Goal: Information Seeking & Learning: Learn about a topic

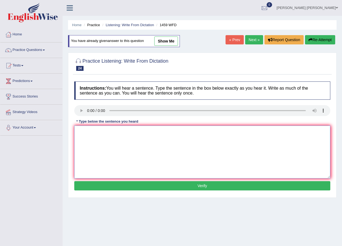
drag, startPoint x: 103, startPoint y: 138, endPoint x: 97, endPoint y: 140, distance: 6.7
click at [106, 137] on textarea at bounding box center [202, 151] width 256 height 53
drag, startPoint x: 118, startPoint y: 136, endPoint x: 110, endPoint y: 133, distance: 8.0
click at [110, 133] on textarea "All experiments proce" at bounding box center [202, 151] width 256 height 53
type textarea "All experiments procedures"
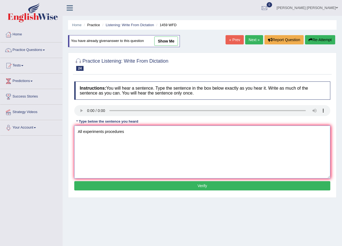
click at [134, 137] on textarea "All experiments procedures" at bounding box center [202, 151] width 256 height 53
type textarea "All experiments procedures have been anymore"
click at [210, 189] on button "Verify" at bounding box center [202, 185] width 256 height 9
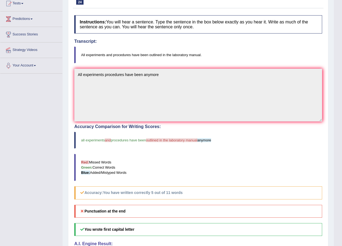
scroll to position [1, 0]
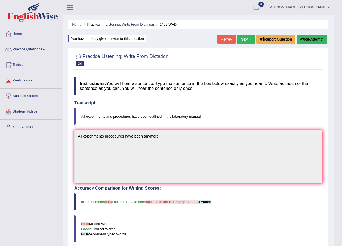
click at [306, 36] on button "Re-Attempt" at bounding box center [312, 39] width 30 height 9
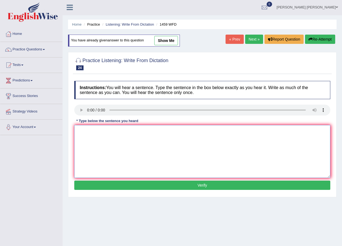
click at [98, 146] on textarea at bounding box center [202, 151] width 256 height 53
type textarea "All experiments and procedure"
click at [142, 133] on textarea "All experiments and procedure" at bounding box center [202, 151] width 256 height 53
click at [185, 184] on button "Verify" at bounding box center [202, 184] width 256 height 9
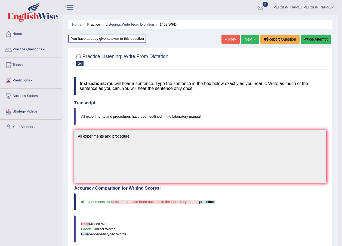
click at [86, 116] on div "Instructions: You will hear a sentence. Type the sentence in the box below exac…" at bounding box center [200, 204] width 255 height 260
drag, startPoint x: 86, startPoint y: 116, endPoint x: 71, endPoint y: 119, distance: 15.6
click at [71, 119] on div "Practice Listening: Write From Dictation 24 1459 WFD Instructions: You will hea…" at bounding box center [200, 192] width 265 height 289
click at [75, 122] on div "Instructions: You will hear a sentence. Type the sentence in the box below exac…" at bounding box center [200, 204] width 255 height 260
click at [314, 37] on button "Re-Attempt" at bounding box center [316, 39] width 30 height 9
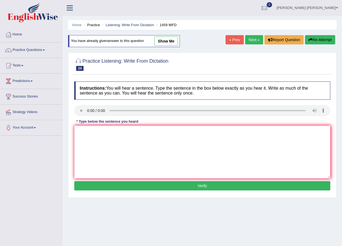
click at [117, 140] on textarea at bounding box center [202, 151] width 256 height 53
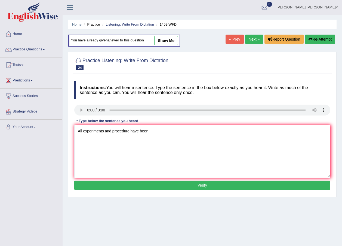
type textarea "All experiments and procedure have been"
click at [214, 184] on button "Verify" at bounding box center [202, 184] width 256 height 9
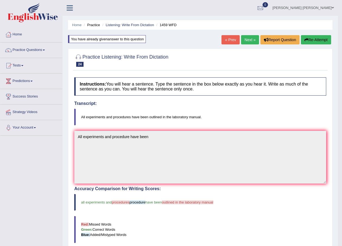
click at [242, 39] on link "Next »" at bounding box center [250, 39] width 18 height 9
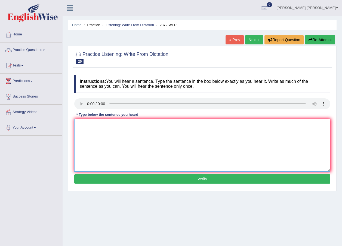
click at [99, 133] on textarea at bounding box center [202, 145] width 256 height 53
click at [112, 138] on textarea at bounding box center [202, 145] width 256 height 53
click at [107, 127] on textarea "You must be" at bounding box center [202, 145] width 256 height 53
drag, startPoint x: 107, startPoint y: 127, endPoint x: 24, endPoint y: 100, distance: 87.0
click at [57, 113] on div "Toggle navigation Home Practice Questions Speaking Practice Read Aloud Repeat S…" at bounding box center [171, 141] width 342 height 283
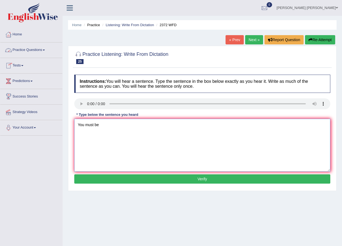
click at [107, 130] on textarea "You must be" at bounding box center [202, 145] width 256 height 53
click at [109, 127] on textarea "You must be" at bounding box center [202, 145] width 256 height 53
type textarea "You must and"
click at [94, 125] on textarea "You must and" at bounding box center [202, 145] width 256 height 53
click at [138, 178] on button "Verify" at bounding box center [202, 178] width 256 height 9
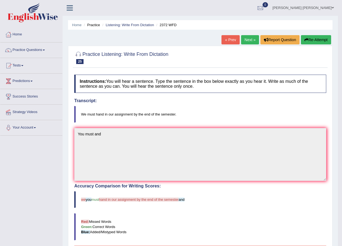
click at [310, 40] on button "Re-Attempt" at bounding box center [316, 39] width 30 height 9
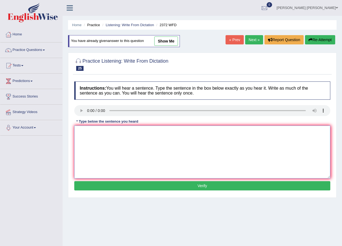
click at [101, 142] on textarea at bounding box center [202, 151] width 256 height 53
click at [128, 139] on textarea "We must hand" at bounding box center [202, 151] width 256 height 53
type textarea "We must hand by and"
click at [170, 186] on button "Verify" at bounding box center [202, 185] width 256 height 9
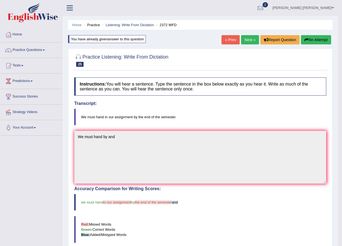
click at [307, 36] on button "Re-Attempt" at bounding box center [316, 39] width 30 height 9
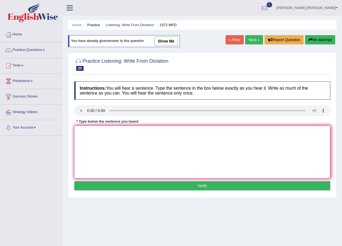
click at [110, 137] on textarea at bounding box center [202, 151] width 256 height 53
click at [168, 39] on link "show me" at bounding box center [166, 40] width 24 height 9
type textarea "We must hand by and"
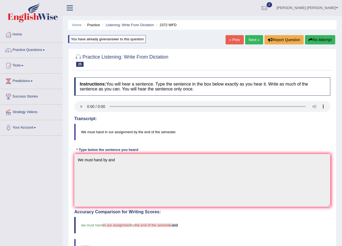
click at [325, 39] on button "Re-Attempt" at bounding box center [320, 39] width 30 height 9
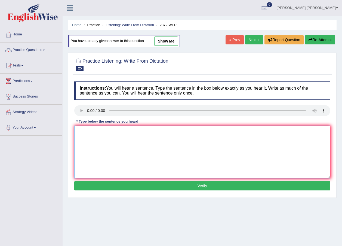
click at [103, 144] on textarea at bounding box center [202, 151] width 256 height 53
type textarea "we must hand in the our asseignt by the end"
click at [194, 187] on button "Verify" at bounding box center [202, 185] width 256 height 9
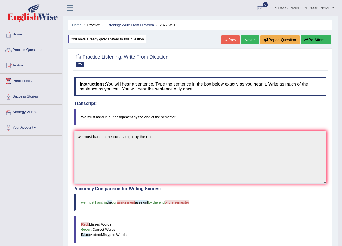
click at [247, 42] on link "Next »" at bounding box center [250, 39] width 18 height 9
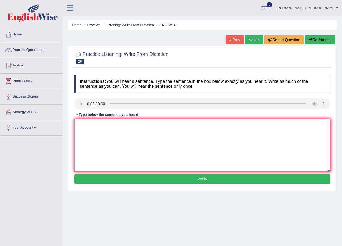
click at [107, 130] on textarea at bounding box center [202, 145] width 256 height 53
drag, startPoint x: 78, startPoint y: 118, endPoint x: 103, endPoint y: 176, distance: 63.0
click at [103, 176] on div "Instructions: You will hear a sentence. Type the sentence in the box below exac…" at bounding box center [202, 130] width 259 height 116
click at [119, 144] on textarea at bounding box center [202, 145] width 256 height 53
click at [102, 129] on textarea at bounding box center [202, 145] width 256 height 53
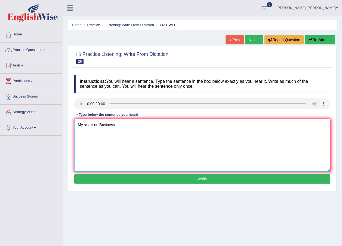
click at [124, 130] on textarea "My sister on Business" at bounding box center [202, 145] width 256 height 53
click at [100, 124] on textarea "My sister on Business" at bounding box center [202, 145] width 256 height 53
click at [129, 127] on textarea "My sister on was Business" at bounding box center [202, 145] width 256 height 53
click at [127, 129] on textarea "My sister on was Business" at bounding box center [202, 145] width 256 height 53
type textarea "My sister on was Business most my toins"
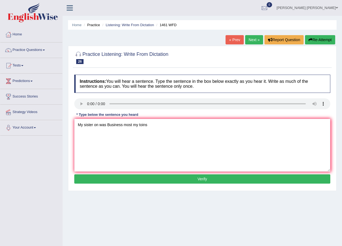
click at [203, 179] on button "Verify" at bounding box center [202, 178] width 256 height 9
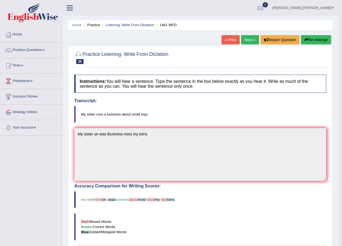
click at [310, 40] on button "Re-Attempt" at bounding box center [316, 39] width 30 height 9
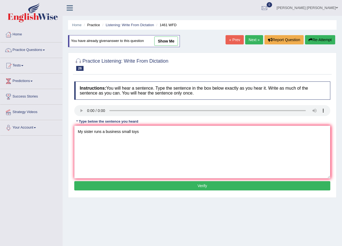
type textarea "My sister runs a business small toys"
click at [195, 182] on button "Verify" at bounding box center [202, 185] width 256 height 9
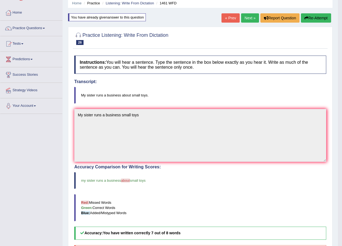
scroll to position [1, 0]
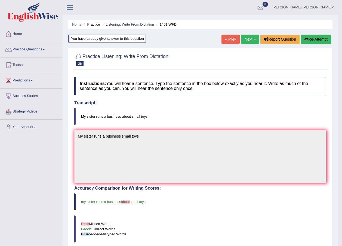
click at [56, 130] on div "Toggle navigation Home Practice Questions Speaking Practice Read Aloud Repeat S…" at bounding box center [169, 175] width 338 height 352
click at [317, 39] on button "Re-Attempt" at bounding box center [316, 39] width 30 height 9
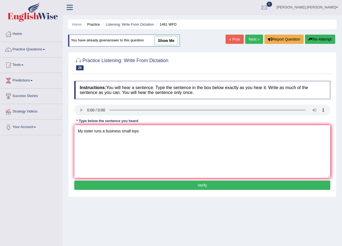
click at [122, 128] on textarea "My sister runs a business small toys" at bounding box center [202, 151] width 256 height 53
click at [116, 134] on textarea "My sister runs a business small toys" at bounding box center [202, 151] width 256 height 53
drag, startPoint x: 120, startPoint y: 130, endPoint x: 124, endPoint y: 127, distance: 4.4
click at [121, 130] on textarea "My sister runs a business small toys" at bounding box center [202, 151] width 256 height 53
type textarea "My sister runs a business about small toys"
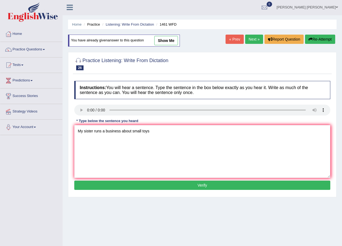
click at [150, 186] on button "Verify" at bounding box center [202, 184] width 256 height 9
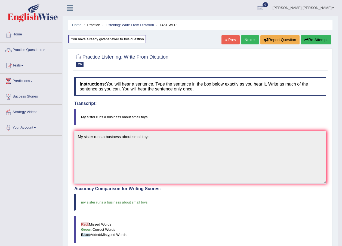
click at [252, 40] on link "Next »" at bounding box center [250, 39] width 18 height 9
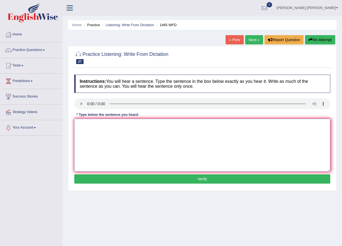
click at [142, 134] on textarea at bounding box center [202, 145] width 256 height 53
click at [105, 122] on textarea at bounding box center [202, 145] width 256 height 53
click at [97, 141] on textarea at bounding box center [202, 145] width 256 height 53
drag, startPoint x: 96, startPoint y: 118, endPoint x: 99, endPoint y: 128, distance: 10.6
click at [96, 118] on div "Instructions: You will hear a sentence. Type the sentence in the box below exac…" at bounding box center [202, 130] width 259 height 116
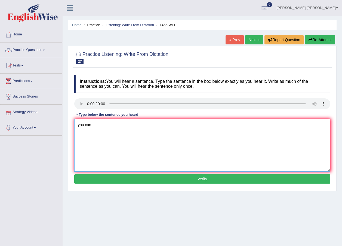
click at [98, 128] on textarea "you can" at bounding box center [202, 145] width 256 height 53
click at [118, 127] on textarea "you can fine the campre website" at bounding box center [202, 145] width 256 height 53
type textarea "you can fine the campre website"
click at [155, 179] on button "Verify" at bounding box center [202, 178] width 256 height 9
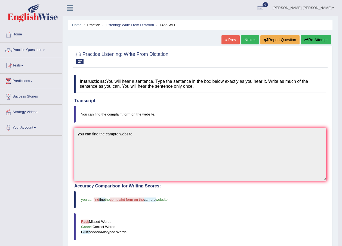
click at [316, 43] on button "Re-Attempt" at bounding box center [316, 39] width 30 height 9
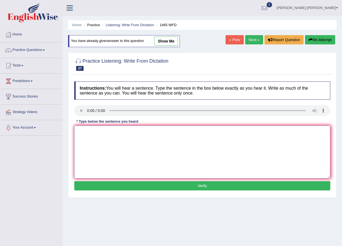
click at [142, 160] on textarea at bounding box center [202, 151] width 256 height 53
click at [94, 134] on textarea "you" at bounding box center [202, 151] width 256 height 53
type textarea "you can find the on the website"
click at [165, 186] on button "Verify" at bounding box center [202, 185] width 256 height 9
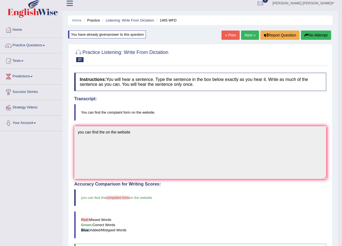
scroll to position [1, 0]
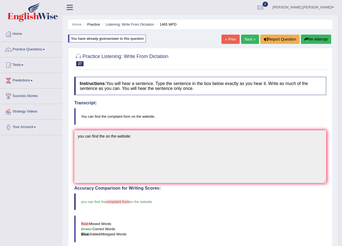
click at [66, 128] on div "Home Practice Listening: Write From Dictation 1465 WFD You have already given a…" at bounding box center [200, 170] width 275 height 342
click at [273, 84] on h4 "Instructions: You will hear a sentence. Type the sentence in the box below exac…" at bounding box center [200, 86] width 252 height 18
click at [270, 107] on div "Transcript: You can find the complaint form on the website." at bounding box center [200, 112] width 252 height 24
click at [319, 38] on button "Re-Attempt" at bounding box center [316, 39] width 30 height 9
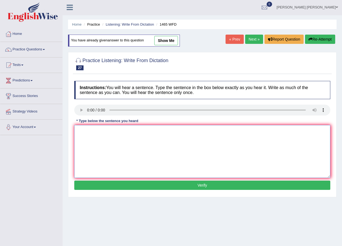
click at [91, 130] on textarea at bounding box center [202, 151] width 256 height 53
type textarea "you can find the complaint form on the website"
click at [197, 183] on button "Verify" at bounding box center [202, 184] width 256 height 9
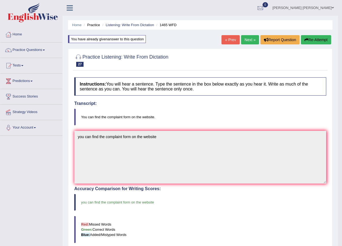
click at [251, 40] on link "Next »" at bounding box center [250, 39] width 18 height 9
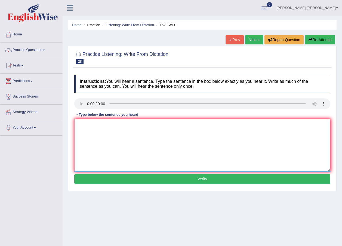
click at [105, 124] on textarea at bounding box center [202, 145] width 256 height 53
click at [99, 133] on textarea at bounding box center [202, 145] width 256 height 53
click at [112, 129] on textarea "really look for" at bounding box center [202, 145] width 256 height 53
click at [107, 125] on textarea "really look enter" at bounding box center [202, 145] width 256 height 53
type textarea "really look enter introducion in the"
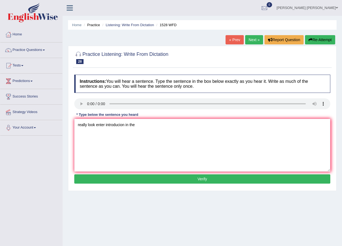
click at [147, 176] on button "Verify" at bounding box center [202, 178] width 256 height 9
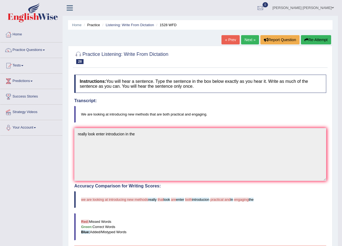
click at [311, 40] on button "Re-Attempt" at bounding box center [316, 39] width 30 height 9
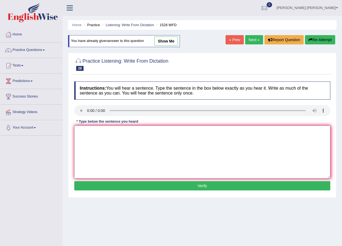
click at [95, 135] on textarea at bounding box center [202, 151] width 256 height 53
click at [102, 131] on textarea "we are looking the introducting" at bounding box center [202, 151] width 256 height 53
type textarea "we are looking in the introducting"
click at [148, 134] on textarea "we are looking in the introducting" at bounding box center [202, 151] width 256 height 53
type textarea "we are looking in the introducting particula"
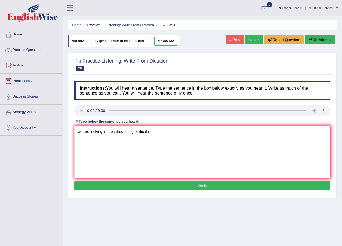
click at [154, 187] on button "Verify" at bounding box center [202, 185] width 256 height 9
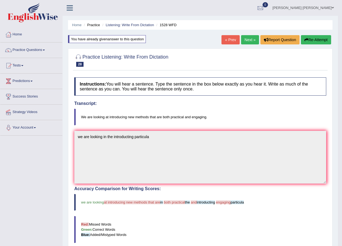
click at [0, 130] on html "Toggle navigation Home Practice Questions Speaking Practice Read Aloud Repeat S…" at bounding box center [171, 123] width 342 height 246
click at [312, 40] on button "Re-Attempt" at bounding box center [316, 39] width 30 height 9
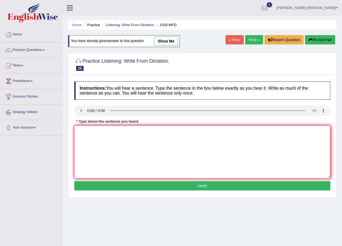
paste textarea "we are looking in the introducting particula"
click at [112, 131] on textarea "we are looking in the introducting particula" at bounding box center [202, 151] width 256 height 53
click at [127, 131] on textarea "we are looking in the introducting particula" at bounding box center [202, 151] width 256 height 53
drag, startPoint x: 111, startPoint y: 132, endPoint x: 100, endPoint y: 130, distance: 11.4
click at [106, 131] on textarea "we are looking in the introducting particula" at bounding box center [202, 151] width 256 height 53
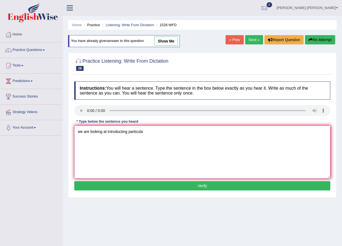
click at [121, 131] on textarea "we are looking at introducting particula" at bounding box center [202, 151] width 256 height 53
click at [149, 133] on textarea "we are looking at introduting particula" at bounding box center [202, 151] width 256 height 53
drag, startPoint x: 149, startPoint y: 133, endPoint x: 140, endPoint y: 129, distance: 10.1
click at [140, 129] on textarea "we are looking at introduting particula" at bounding box center [202, 151] width 256 height 53
type textarea "we are looking at introduting practicul"
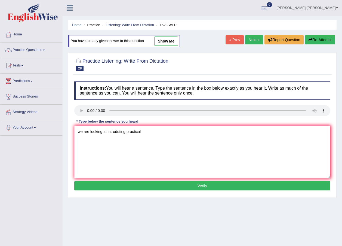
click at [158, 187] on button "Verify" at bounding box center [202, 185] width 256 height 9
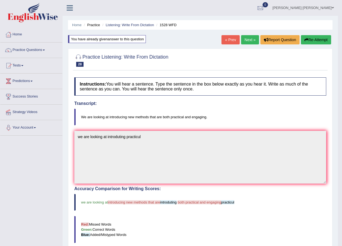
click at [42, 126] on div "Toggle navigation Home Practice Questions Speaking Practice Read Aloud Repeat S…" at bounding box center [169, 176] width 338 height 352
click at [314, 41] on button "Re-Attempt" at bounding box center [316, 39] width 30 height 9
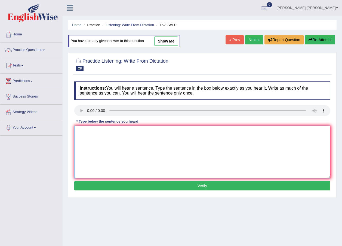
paste textarea "we are looking at introduting practicul"
click at [127, 130] on textarea "we are looking at introduting practical" at bounding box center [202, 151] width 256 height 53
type textarea "we are looking at introduting and both practical"
click at [204, 189] on button "Verify" at bounding box center [202, 185] width 256 height 9
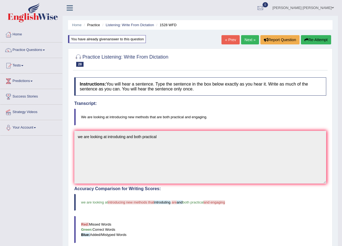
click at [249, 37] on link "Next »" at bounding box center [250, 39] width 18 height 9
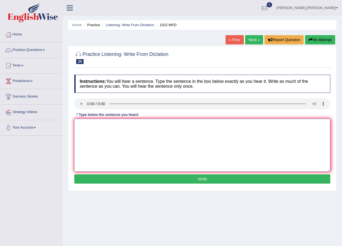
click at [108, 129] on textarea at bounding box center [202, 145] width 256 height 53
click at [250, 38] on link "Next »" at bounding box center [254, 39] width 18 height 9
click at [121, 140] on textarea at bounding box center [202, 145] width 256 height 53
type textarea "m"
click at [93, 126] on textarea at bounding box center [202, 145] width 256 height 53
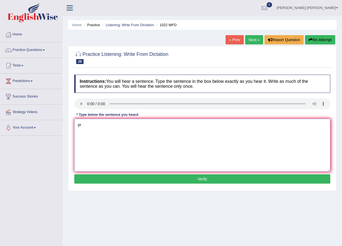
type textarea "p"
click at [253, 37] on link "Next »" at bounding box center [254, 39] width 18 height 9
click at [101, 129] on textarea at bounding box center [202, 145] width 256 height 53
drag, startPoint x: 90, startPoint y: 125, endPoint x: 91, endPoint y: 127, distance: 2.8
click at [91, 127] on textarea at bounding box center [202, 145] width 256 height 53
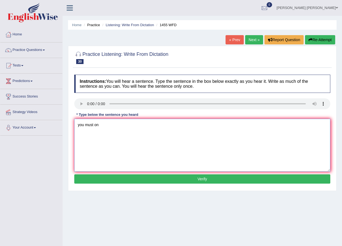
click at [112, 132] on textarea "you must on" at bounding box center [202, 145] width 256 height 53
click at [107, 121] on textarea "you must run" at bounding box center [202, 145] width 256 height 53
click at [112, 123] on textarea "you must run" at bounding box center [202, 145] width 256 height 53
click at [122, 123] on textarea "you must run and introduction inside" at bounding box center [202, 145] width 256 height 53
type textarea "you must run and introdution inside"
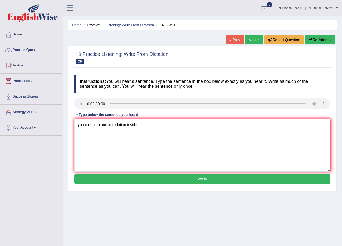
click at [174, 180] on button "Verify" at bounding box center [202, 178] width 256 height 9
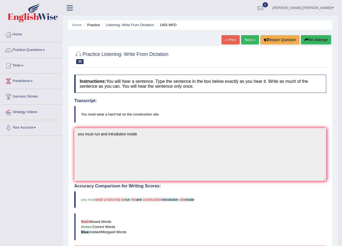
click at [316, 39] on button "Re-Attempt" at bounding box center [316, 39] width 30 height 9
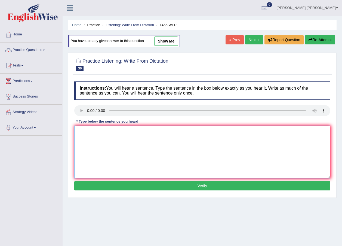
click at [105, 136] on textarea at bounding box center [202, 151] width 256 height 53
type textarea "you must had construcion site"
click at [231, 187] on button "Verify" at bounding box center [202, 185] width 256 height 9
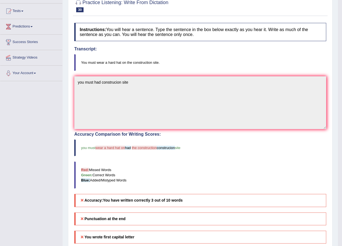
scroll to position [27, 0]
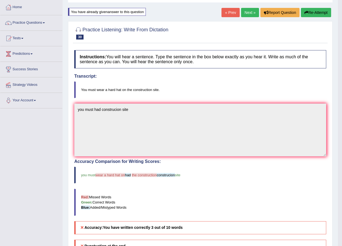
click at [322, 16] on button "Re-Attempt" at bounding box center [316, 12] width 30 height 9
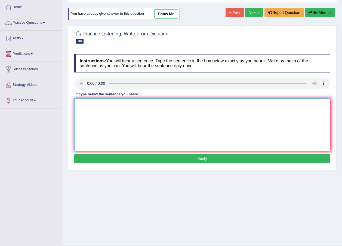
click at [117, 117] on textarea at bounding box center [202, 124] width 256 height 53
type textarea "you must weard construction site"
click at [173, 157] on button "Verify" at bounding box center [202, 158] width 256 height 9
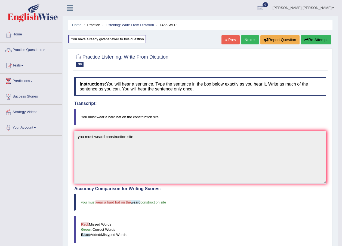
click at [312, 40] on button "Re-Attempt" at bounding box center [316, 39] width 30 height 9
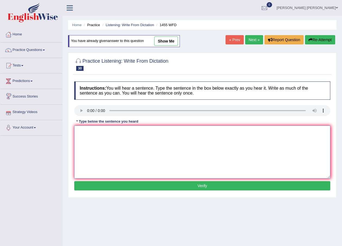
click at [97, 137] on textarea at bounding box center [202, 151] width 256 height 53
click at [103, 131] on textarea "you must wear on the construction site" at bounding box center [202, 151] width 256 height 53
type textarea "you must wear hard had on the construction site"
click at [192, 187] on button "Verify" at bounding box center [202, 185] width 256 height 9
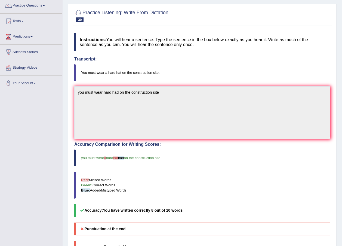
scroll to position [28, 0]
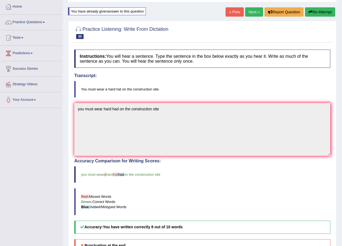
click at [31, 100] on div "Toggle navigation Home Practice Questions Speaking Practice Read Aloud Repeat S…" at bounding box center [171, 148] width 342 height 352
click at [314, 11] on button "Re-Attempt" at bounding box center [320, 11] width 30 height 9
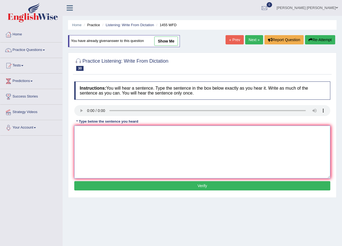
click at [114, 125] on textarea at bounding box center [202, 151] width 256 height 53
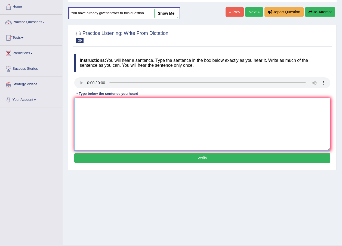
paste textarea "you must wear hard had on the construction site"
click at [111, 103] on textarea "you must wear hard had on the construction site" at bounding box center [202, 124] width 256 height 53
type textarea "you must wear hard a hat on the construction site"
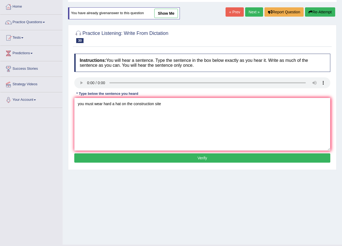
click at [223, 159] on button "Verify" at bounding box center [202, 157] width 256 height 9
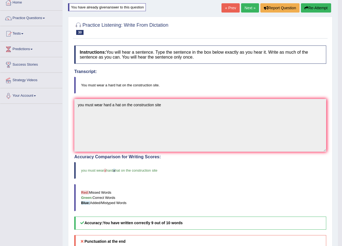
scroll to position [28, 0]
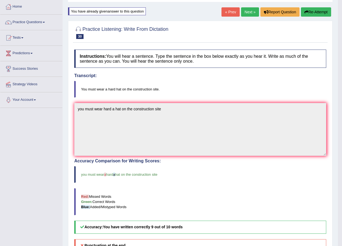
click at [253, 11] on link "Next »" at bounding box center [250, 11] width 18 height 9
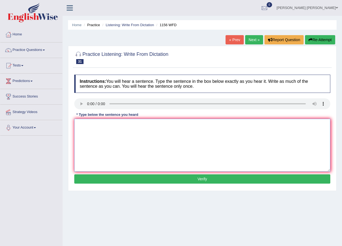
click at [110, 128] on textarea at bounding box center [202, 145] width 256 height 53
click at [29, 49] on link "Practice Questions" at bounding box center [31, 49] width 62 height 14
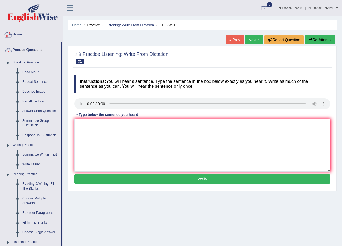
click at [17, 32] on link "Home" at bounding box center [31, 34] width 62 height 14
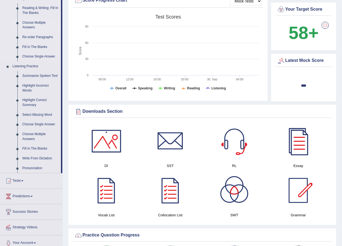
scroll to position [109, 0]
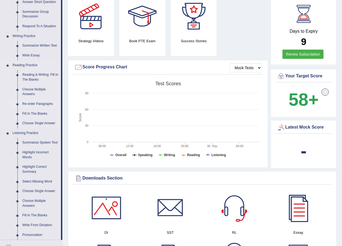
click at [34, 104] on link "Re-order Paragraphs" at bounding box center [40, 104] width 41 height 10
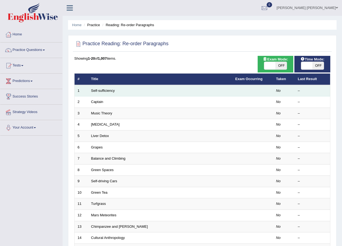
click at [101, 88] on td "Self-sufficiency" at bounding box center [160, 90] width 144 height 11
click at [102, 90] on link "Self-sufficiency" at bounding box center [103, 90] width 24 height 4
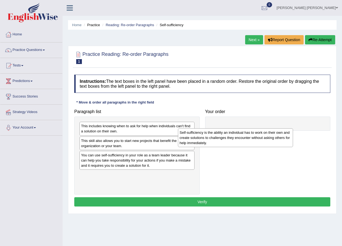
drag, startPoint x: 148, startPoint y: 182, endPoint x: 259, endPoint y: 134, distance: 120.4
click at [258, 134] on div "Self-sufficiency is the ability an individual has to work on their own and crea…" at bounding box center [235, 137] width 115 height 19
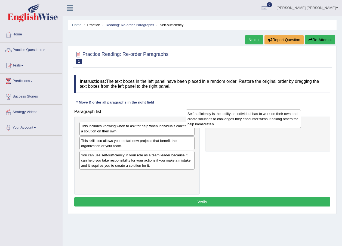
drag, startPoint x: 190, startPoint y: 170, endPoint x: 286, endPoint y: 119, distance: 108.6
click at [286, 119] on div "Self-sufficiency is the ability an individual has to work on their own and crea…" at bounding box center [243, 118] width 115 height 19
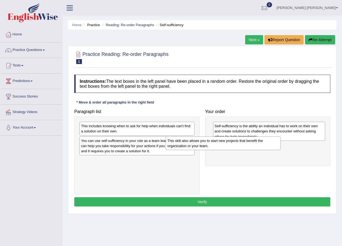
drag, startPoint x: 149, startPoint y: 142, endPoint x: 235, endPoint y: 142, distance: 86.3
click at [235, 142] on div "This skill also allows you to start new projects that benefit the organization …" at bounding box center [223, 143] width 115 height 14
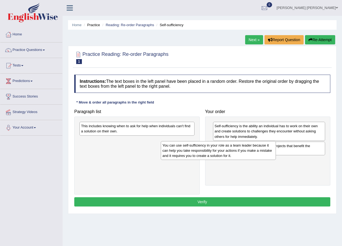
drag, startPoint x: 168, startPoint y: 146, endPoint x: 274, endPoint y: 165, distance: 107.7
click at [271, 160] on div "You can use self-sufficiency in your role as a team leader because it can help …" at bounding box center [218, 150] width 115 height 19
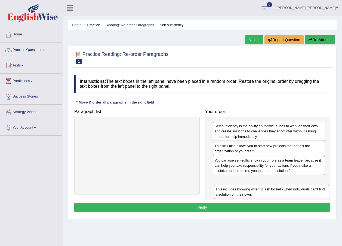
drag, startPoint x: 154, startPoint y: 142, endPoint x: 282, endPoint y: 177, distance: 132.6
click at [282, 185] on div "This includes knowing when to ask for help when individuals can't find a soluti…" at bounding box center [271, 192] width 115 height 14
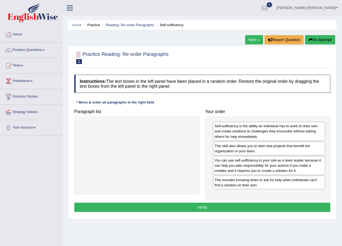
click at [265, 209] on button "Verify" at bounding box center [202, 206] width 256 height 9
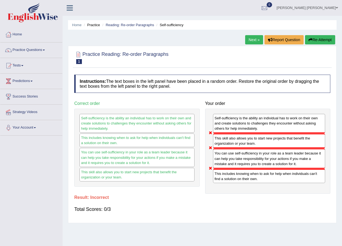
click at [309, 38] on icon "button" at bounding box center [311, 40] width 4 height 4
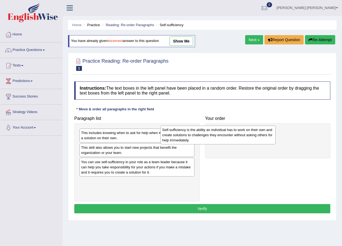
drag, startPoint x: 0, startPoint y: 0, endPoint x: 216, endPoint y: 132, distance: 253.0
click at [216, 132] on div "Self-sufficiency is the ability an individual has to work on their own and crea…" at bounding box center [218, 134] width 115 height 19
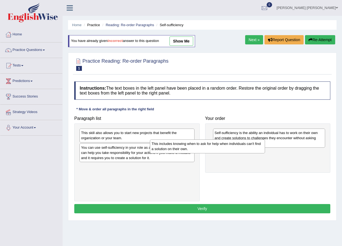
drag, startPoint x: 167, startPoint y: 134, endPoint x: 253, endPoint y: 144, distance: 86.8
click at [253, 144] on div "This includes knowing when to ask for help when individuals can't find a soluti…" at bounding box center [207, 146] width 115 height 14
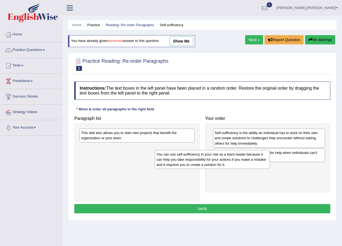
drag, startPoint x: 178, startPoint y: 152, endPoint x: 274, endPoint y: 159, distance: 96.0
click at [270, 159] on div "You can use self-sufficiency in your role as a team leader because it can help …" at bounding box center [212, 159] width 115 height 19
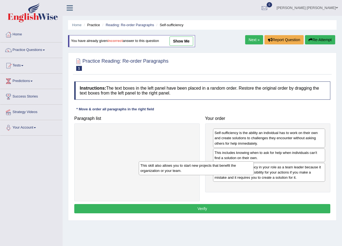
drag, startPoint x: 169, startPoint y: 136, endPoint x: 259, endPoint y: 178, distance: 99.1
click at [248, 175] on div "This skill also allows you to start new projects that benefit the organization …" at bounding box center [196, 168] width 115 height 14
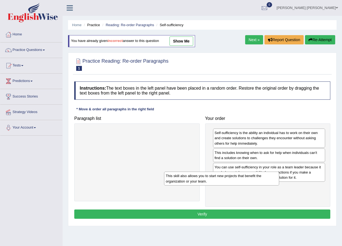
click at [260, 178] on div "This skill also allows you to start new projects that benefit the organization …" at bounding box center [221, 178] width 115 height 14
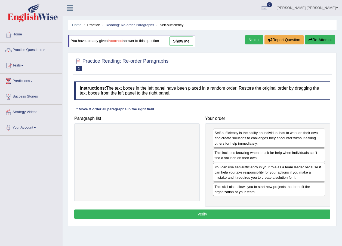
click at [256, 213] on button "Verify" at bounding box center [202, 213] width 256 height 9
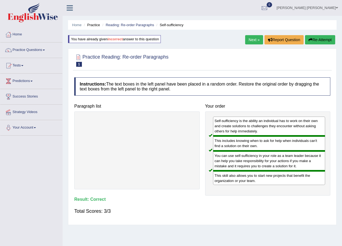
click at [258, 38] on link "Next »" at bounding box center [254, 39] width 18 height 9
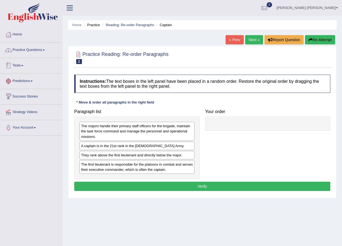
click at [38, 49] on link "Practice Questions" at bounding box center [31, 49] width 62 height 14
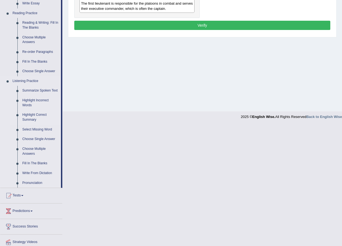
scroll to position [163, 0]
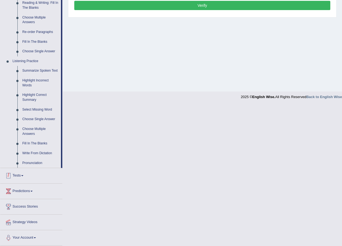
click at [25, 174] on link "Tests" at bounding box center [31, 175] width 62 height 14
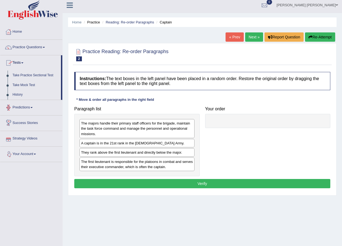
scroll to position [0, 0]
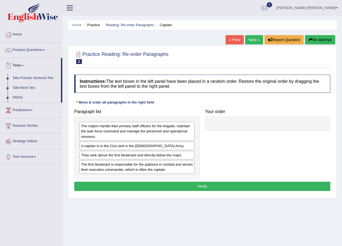
click at [25, 68] on link "Tests" at bounding box center [30, 65] width 61 height 14
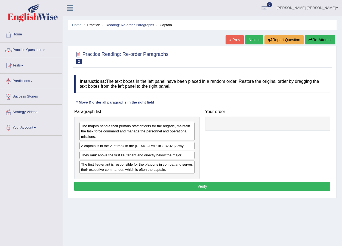
click at [29, 79] on link "Predictions" at bounding box center [31, 80] width 62 height 14
click at [29, 79] on link "Predictions" at bounding box center [30, 80] width 61 height 14
click at [23, 113] on link "Strategy Videos" at bounding box center [31, 111] width 62 height 14
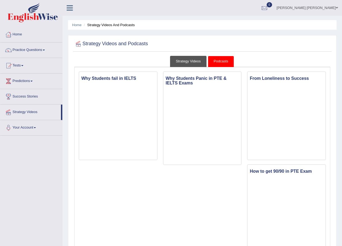
click at [177, 60] on link "Strategy Videos" at bounding box center [188, 61] width 36 height 11
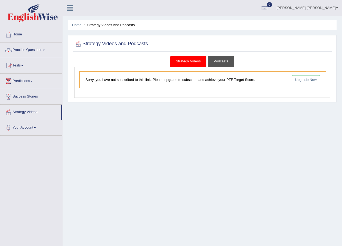
click at [212, 58] on link "Podcasts" at bounding box center [221, 61] width 26 height 11
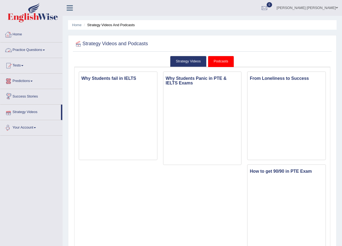
click at [13, 39] on link "Home" at bounding box center [31, 34] width 62 height 14
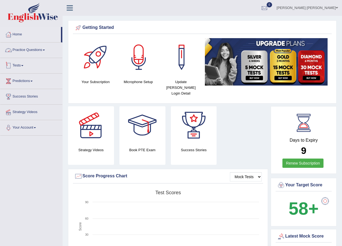
click at [18, 50] on link "Practice Questions" at bounding box center [31, 49] width 62 height 14
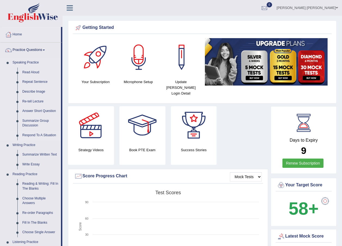
scroll to position [54, 0]
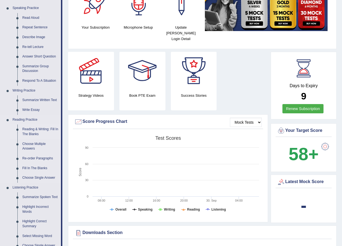
click at [30, 132] on link "Reading & Writing: Fill In The Blanks" at bounding box center [40, 131] width 41 height 14
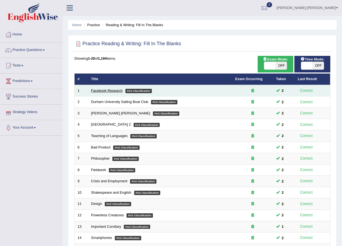
click at [96, 92] on link "Facebook Research" at bounding box center [107, 90] width 32 height 4
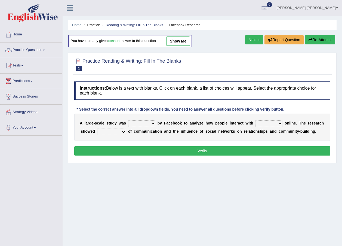
click at [170, 41] on link "show me" at bounding box center [178, 40] width 24 height 9
select select "made"
select select "each other"
select select "patterns"
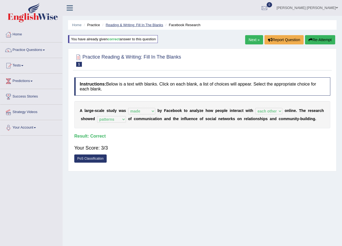
click at [130, 24] on link "Reading & Writing: Fill In The Blanks" at bounding box center [134, 25] width 57 height 4
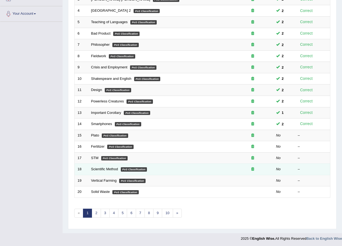
scroll to position [115, 0]
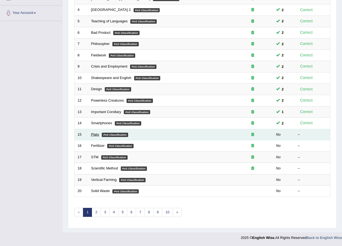
click at [93, 134] on link "Plato" at bounding box center [95, 134] width 8 height 4
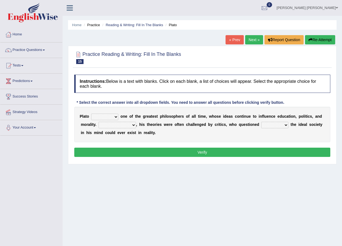
click at [101, 114] on select "keeps comes claims remains" at bounding box center [104, 116] width 27 height 7
click at [160, 116] on b "p" at bounding box center [161, 116] width 2 height 4
click at [118, 125] on select "Notwithstanding So However Whatever" at bounding box center [118, 125] width 38 height 7
select select "However"
click at [99, 122] on select "Notwithstanding So However Whatever" at bounding box center [118, 125] width 38 height 7
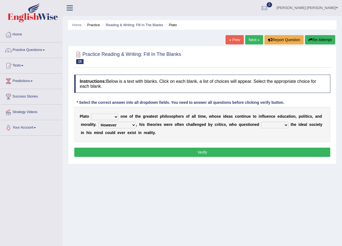
click at [124, 128] on div "P l a t o keeps comes claims remains o n e o f t h e g r e a t e s t p h i l o …" at bounding box center [202, 124] width 256 height 35
click at [124, 125] on select "Notwithstanding So However Whatever" at bounding box center [118, 125] width 38 height 7
click at [152, 136] on div "P l a t o keeps comes claims remains o n e o f t h e g r e a t e s t p h i l o …" at bounding box center [202, 124] width 256 height 35
click at [173, 135] on div "P l a t o keeps comes claims remains o n e o f t h e g r e a t e s t p h i l o …" at bounding box center [202, 124] width 256 height 35
click at [269, 125] on select "which what that whether" at bounding box center [274, 125] width 27 height 7
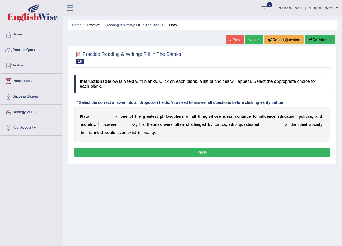
click at [110, 117] on select "keeps comes claims remains" at bounding box center [104, 116] width 27 height 7
select select "remains"
click at [91, 113] on select "keeps comes claims remains" at bounding box center [104, 116] width 27 height 7
click at [272, 124] on select "which what that whether" at bounding box center [274, 125] width 27 height 7
select select "whether"
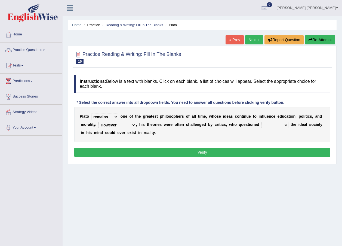
click at [261, 122] on select "which what that whether" at bounding box center [274, 125] width 27 height 7
click at [272, 153] on button "Verify" at bounding box center [202, 151] width 256 height 9
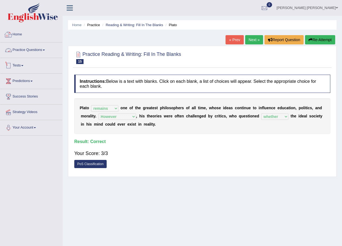
click at [195, 144] on div "Instructions: Below is a text with blanks. Click on each blank, a list of choic…" at bounding box center [202, 123] width 259 height 102
click at [253, 39] on link "Next »" at bounding box center [254, 39] width 18 height 9
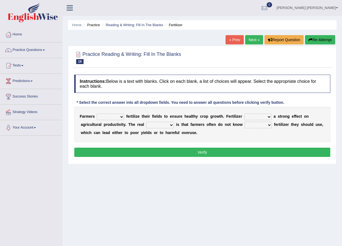
click at [106, 114] on select "must should need can" at bounding box center [110, 116] width 27 height 7
click at [171, 137] on div "F a r m e r s must should need can f e r t i l i z e t h e i r f i e l d s t o …" at bounding box center [202, 124] width 256 height 35
click at [110, 118] on select "must should need can" at bounding box center [110, 116] width 27 height 7
select select "should"
click at [97, 113] on select "must should need can" at bounding box center [110, 116] width 27 height 7
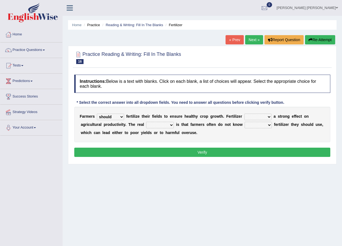
click at [242, 113] on div "F a r m e r s must should need can f e r t i l i z e t h e i r f i e l d s t o …" at bounding box center [202, 124] width 256 height 35
click at [242, 112] on div "F a r m e r s must should need can f e r t i l i z e t h e i r f i e l d s t o …" at bounding box center [202, 124] width 256 height 35
click at [244, 114] on select "has had have having" at bounding box center [257, 116] width 27 height 7
click at [244, 113] on select "has had have having" at bounding box center [257, 116] width 27 height 7
click at [245, 125] on select "how much how many however so much" at bounding box center [258, 125] width 27 height 7
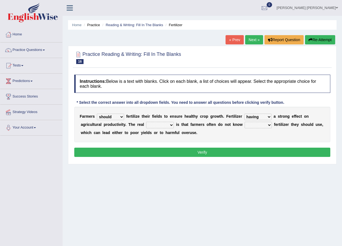
click at [244, 115] on select "has had have having" at bounding box center [257, 116] width 27 height 7
select select "had"
click at [244, 113] on select "has had have having" at bounding box center [257, 116] width 27 height 7
click at [245, 124] on select "how much how many however so much" at bounding box center [258, 125] width 27 height 7
click at [146, 122] on select "problem question conclusion answer" at bounding box center [160, 125] width 28 height 7
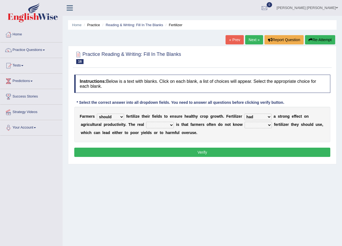
select select "problem"
click at [146, 122] on select "problem question conclusion answer" at bounding box center [160, 125] width 28 height 7
click at [146, 127] on select "problem question conclusion answer" at bounding box center [160, 125] width 28 height 7
click at [245, 125] on select "how much how many however so much" at bounding box center [258, 125] width 27 height 7
click at [245, 122] on select "how much how many however so much" at bounding box center [258, 125] width 27 height 7
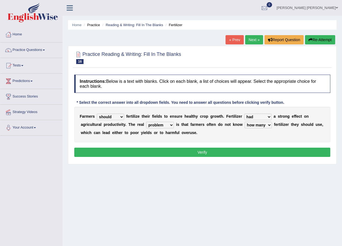
click at [245, 126] on select "how much how many however so much" at bounding box center [258, 125] width 27 height 7
select select "however"
click at [245, 122] on select "how much how many however so much" at bounding box center [258, 125] width 27 height 7
click at [231, 150] on button "Verify" at bounding box center [202, 151] width 256 height 9
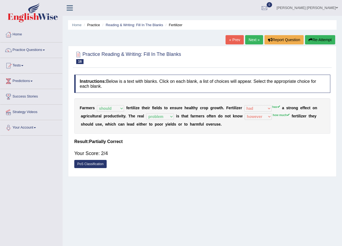
click at [313, 38] on button "Re-Attempt" at bounding box center [320, 39] width 30 height 9
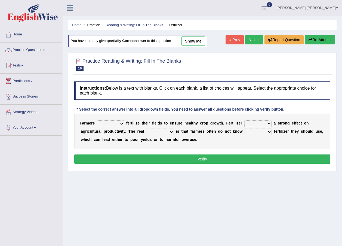
click at [116, 119] on div "F a r m e r s must should need can f e r t i l i z e t h e i r f i e l d s t o …" at bounding box center [202, 130] width 256 height 35
click at [113, 121] on select "must should need can" at bounding box center [110, 123] width 27 height 7
select select "should"
click at [97, 120] on select "must should need can" at bounding box center [110, 123] width 27 height 7
click at [146, 130] on select "problem question conclusion answer" at bounding box center [160, 131] width 28 height 7
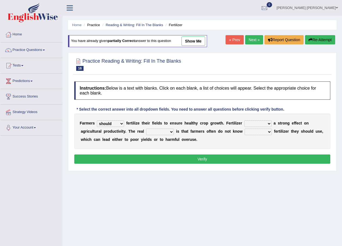
select select "problem"
click at [146, 128] on select "problem question conclusion answer" at bounding box center [160, 131] width 28 height 7
click at [249, 121] on select "has had have having" at bounding box center [257, 123] width 27 height 7
select select "has"
click at [244, 120] on select "has had have having" at bounding box center [257, 123] width 27 height 7
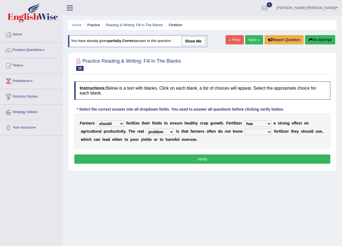
click at [245, 130] on select "how much how many however so much" at bounding box center [258, 131] width 27 height 7
select select "how much"
click at [245, 128] on select "how much how many however so much" at bounding box center [258, 131] width 27 height 7
click at [220, 155] on button "Verify" at bounding box center [202, 158] width 256 height 9
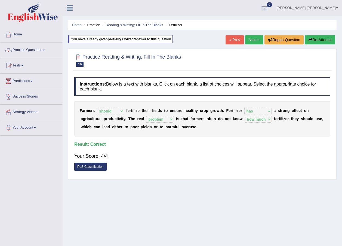
click at [257, 40] on link "Next »" at bounding box center [254, 39] width 18 height 9
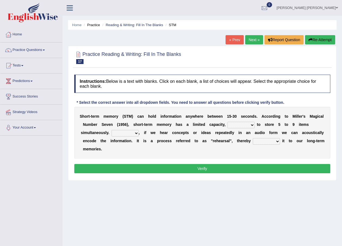
click at [118, 121] on div "S h o r t - t e r m m e m o r y ( S T M ) c a n h o l d i n f o r m a t i o n a…" at bounding box center [202, 133] width 256 height 52
click at [227, 124] on select "being able is able be able unable" at bounding box center [240, 125] width 27 height 7
click at [158, 119] on div "S h o r t - t e r m m e m o r y ( S T M ) c a n h o l d i n f o r m a t i o n a…" at bounding box center [202, 133] width 256 height 52
click at [227, 124] on select "being able is able be able unable" at bounding box center [240, 125] width 27 height 7
click at [155, 122] on div "S h o r t - t e r m m e m o r y ( S T M ) c a n h o l d i n f o r m a t i o n a…" at bounding box center [202, 133] width 256 height 52
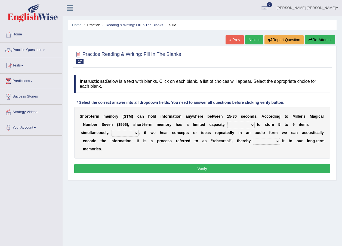
click at [229, 125] on select "being able is able be able unable" at bounding box center [240, 125] width 27 height 7
select select "being able"
click at [227, 122] on select "being able is able be able unable" at bounding box center [240, 125] width 27 height 7
click at [229, 129] on div "S h o r t - t e r m m e m o r y ( S T M ) c a n h o l d i n f o r m a t i o n a…" at bounding box center [202, 133] width 256 height 52
click at [205, 124] on b at bounding box center [206, 124] width 2 height 4
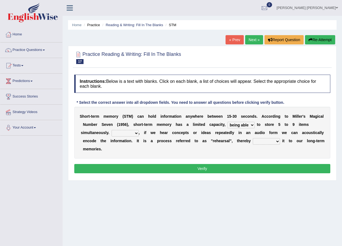
click at [227, 127] on select "being able is able be able unable" at bounding box center [240, 125] width 27 height 7
click at [227, 125] on select "being able is able be able unable" at bounding box center [240, 125] width 27 height 7
click at [117, 131] on select "However So Moreover Therefore" at bounding box center [125, 133] width 27 height 7
select select "However"
click at [112, 130] on select "However So Moreover Therefore" at bounding box center [125, 133] width 27 height 7
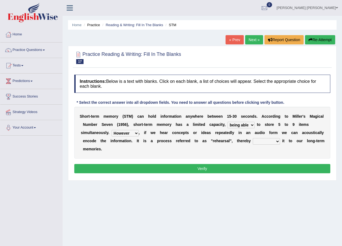
click at [129, 133] on select "However So Moreover Therefore" at bounding box center [125, 133] width 27 height 7
click at [157, 144] on div "S h o r t - t e r m m e m o r y ( S T M ) c a n h o l d i n f o r m a t i o n a…" at bounding box center [202, 133] width 256 height 52
click at [127, 133] on select "However So Moreover Therefore" at bounding box center [125, 133] width 27 height 7
click at [150, 133] on b "w" at bounding box center [151, 132] width 3 height 4
click at [253, 139] on select "commit commits commiting commited" at bounding box center [266, 141] width 27 height 7
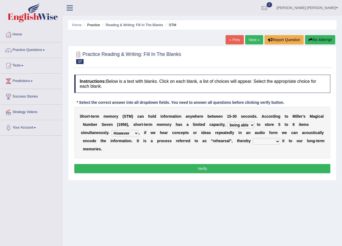
select select "commited"
click at [253, 138] on select "commit commits commiting commited" at bounding box center [266, 141] width 27 height 7
click at [251, 169] on button "Verify" at bounding box center [202, 168] width 256 height 9
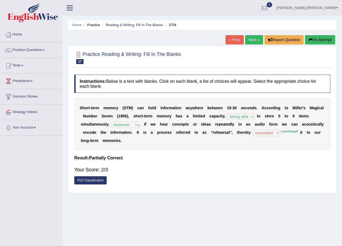
click at [323, 40] on button "Re-Attempt" at bounding box center [320, 39] width 30 height 9
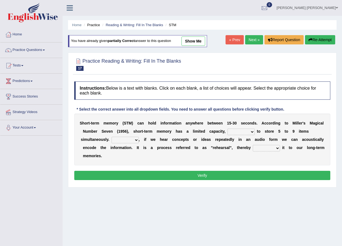
click at [233, 131] on select "being able is able be able unable" at bounding box center [240, 131] width 27 height 7
select select "being able"
click at [227, 128] on select "being able is able be able unable" at bounding box center [240, 131] width 27 height 7
click at [116, 137] on select "However So Moreover Therefore" at bounding box center [125, 140] width 27 height 7
select select "However"
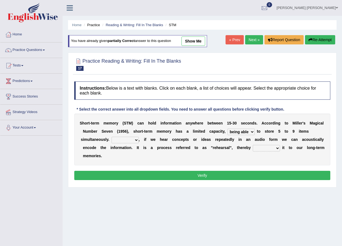
click at [112, 137] on select "However So Moreover Therefore" at bounding box center [125, 140] width 27 height 7
click at [253, 145] on select "commit commits commiting commited" at bounding box center [266, 148] width 27 height 7
select select "commiting"
click at [253, 145] on select "commit commits commiting commited" at bounding box center [266, 148] width 27 height 7
click at [254, 172] on button "Verify" at bounding box center [202, 175] width 256 height 9
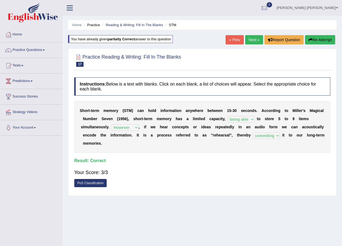
click at [259, 38] on link "Next »" at bounding box center [254, 39] width 18 height 9
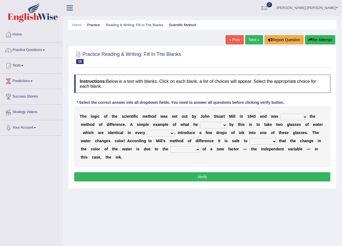
click at [280, 116] on select "pointed claimed demanded named" at bounding box center [293, 116] width 27 height 7
click at [192, 67] on div "Practice Reading & Writing: Fill In The Blanks 18 Scientific Method" at bounding box center [202, 58] width 259 height 19
click at [94, 64] on h2 "Practice Reading & Writing: Fill In The Blanks 18 Scientific Method" at bounding box center [127, 57] width 107 height 14
drag, startPoint x: 129, startPoint y: 61, endPoint x: 110, endPoint y: 59, distance: 18.7
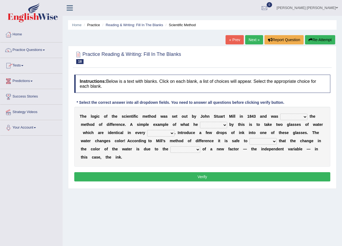
click at [110, 59] on h2 "Practice Reading & Writing: Fill In The Blanks 18 Scientific Method" at bounding box center [127, 57] width 107 height 14
click at [280, 118] on select "pointed claimed demanded named" at bounding box center [293, 116] width 27 height 7
click at [154, 118] on b "d" at bounding box center [155, 116] width 2 height 4
click at [281, 117] on select "pointed claimed demanded named" at bounding box center [293, 116] width 27 height 7
click at [268, 107] on div "T h e l o g i c o f t h e s c i e n t i f i c m e t h o d w a s s e t o u t b y…" at bounding box center [202, 137] width 256 height 60
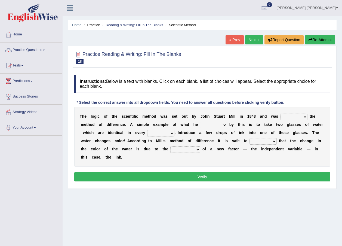
click at [127, 117] on b "e" at bounding box center [128, 116] width 2 height 4
click at [184, 118] on b "u" at bounding box center [185, 116] width 2 height 4
click at [280, 115] on select "pointed claimed demanded named" at bounding box center [293, 116] width 27 height 7
select select "demanded"
click at [280, 113] on select "pointed claimed demanded named" at bounding box center [293, 116] width 27 height 7
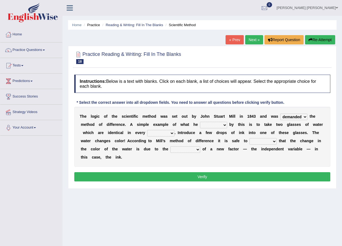
click at [280, 116] on select "pointed claimed demanded named" at bounding box center [293, 116] width 27 height 7
click at [200, 124] on select "capped charged found meant" at bounding box center [213, 125] width 27 height 7
select select "found"
click at [200, 122] on select "capped charged found meant" at bounding box center [213, 125] width 27 height 7
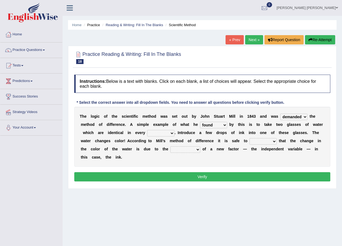
click at [147, 134] on select "thought identity measure respect" at bounding box center [160, 133] width 27 height 7
click at [147, 130] on select "thought identity measure respect" at bounding box center [160, 133] width 27 height 7
click at [147, 134] on select "thought identity measure respect" at bounding box center [160, 133] width 27 height 7
click at [147, 130] on select "thought identity measure respect" at bounding box center [160, 133] width 27 height 7
click at [147, 132] on select "thought identity measure respect" at bounding box center [160, 133] width 27 height 7
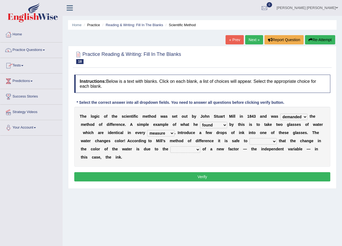
click at [147, 130] on select "thought identity measure respect" at bounding box center [160, 133] width 27 height 7
click at [147, 131] on select "thought identity measure respect" at bounding box center [160, 133] width 27 height 7
select select "thought"
click at [147, 130] on select "thought identity measure respect" at bounding box center [160, 133] width 27 height 7
click at [250, 139] on select "assume discuss prefer acclaim" at bounding box center [263, 141] width 27 height 7
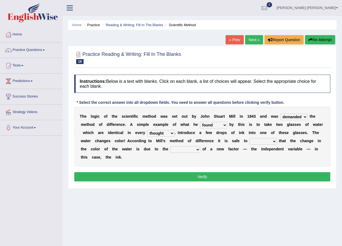
click at [120, 145] on div "T h e l o g i c o f t h e s c i e n t i f i c m e t h o d w a s s e t o u t b y…" at bounding box center [202, 137] width 256 height 60
click at [250, 140] on select "assume discuss prefer acclaim" at bounding box center [263, 141] width 27 height 7
select select "discuss"
click at [250, 138] on select "assume discuss prefer acclaim" at bounding box center [263, 141] width 27 height 7
click at [170, 150] on select "introduction magnitude preparation purification" at bounding box center [185, 149] width 30 height 7
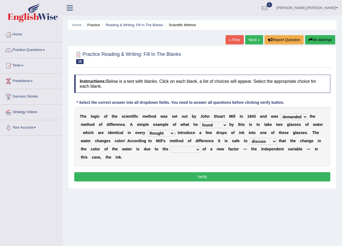
select select "preparation"
click at [170, 146] on select "introduction magnitude preparation purification" at bounding box center [185, 149] width 30 height 7
click at [150, 172] on button "Verify" at bounding box center [202, 176] width 256 height 9
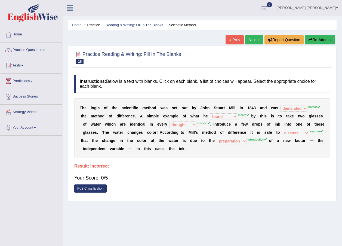
click at [318, 41] on button "Re-Attempt" at bounding box center [320, 39] width 30 height 9
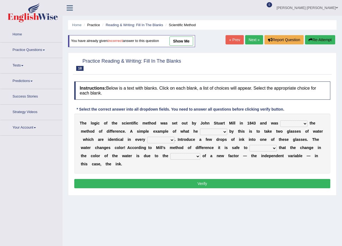
click at [280, 121] on select "pointed claimed demanded named" at bounding box center [293, 123] width 27 height 7
select select "named"
click at [280, 120] on select "pointed claimed demanded named" at bounding box center [293, 123] width 27 height 7
click at [200, 132] on select "capped charged found meant" at bounding box center [213, 131] width 27 height 7
select select "meant"
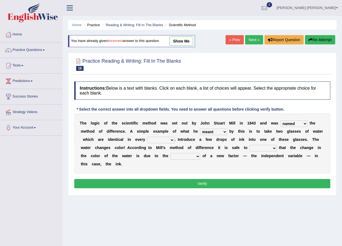
click at [200, 128] on select "capped charged found meant" at bounding box center [213, 131] width 27 height 7
click at [147, 141] on select "thought identity measure respect" at bounding box center [160, 140] width 27 height 7
select select "measure"
click at [147, 137] on select "thought identity measure respect" at bounding box center [160, 140] width 27 height 7
click at [250, 146] on select "assume discuss prefer acclaim" at bounding box center [263, 148] width 27 height 7
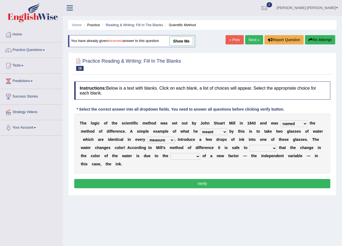
select select "prefer"
click at [250, 145] on select "assume discuss prefer acclaim" at bounding box center [263, 148] width 27 height 7
click at [170, 155] on select "introduction magnitude preparation purification" at bounding box center [185, 156] width 30 height 7
select select "preparation"
click at [170, 153] on select "introduction magnitude preparation purification" at bounding box center [185, 156] width 30 height 7
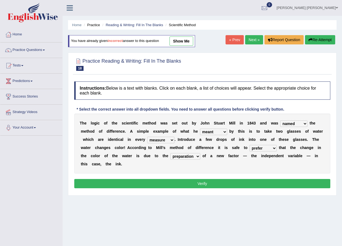
click at [126, 179] on button "Verify" at bounding box center [202, 183] width 256 height 9
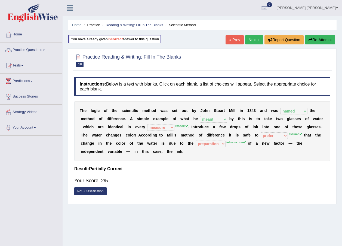
click at [314, 42] on button "Re-Attempt" at bounding box center [320, 39] width 30 height 9
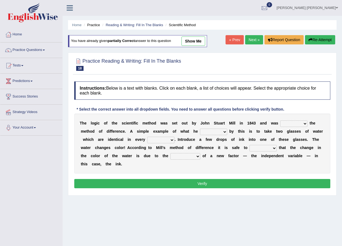
click at [280, 125] on select "pointed claimed demanded named" at bounding box center [293, 123] width 27 height 7
select select "named"
click at [280, 120] on select "pointed claimed demanded named" at bounding box center [293, 123] width 27 height 7
click at [200, 134] on select "capped charged found meant" at bounding box center [213, 131] width 27 height 7
select select "meant"
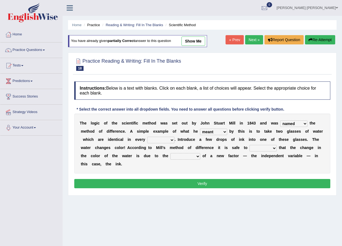
click at [200, 128] on select "capped charged found meant" at bounding box center [213, 131] width 27 height 7
click at [147, 142] on select "thought identity measure respect" at bounding box center [160, 140] width 27 height 7
click at [147, 137] on select "thought identity measure respect" at bounding box center [160, 140] width 27 height 7
click at [147, 139] on select "thought identity measure respect" at bounding box center [160, 140] width 27 height 7
select select "measure"
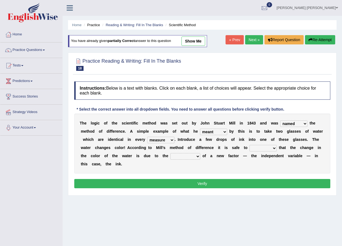
click at [147, 137] on select "thought identity measure respect" at bounding box center [160, 140] width 27 height 7
click at [250, 149] on select "assume discuss prefer acclaim" at bounding box center [263, 148] width 27 height 7
select select "assume"
click at [250, 145] on select "assume discuss prefer acclaim" at bounding box center [263, 148] width 27 height 7
click at [170, 156] on select "introduction magnitude preparation purification" at bounding box center [185, 156] width 30 height 7
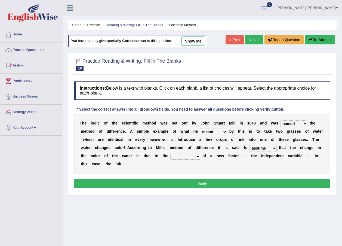
select select "introduction"
click at [170, 153] on select "introduction magnitude preparation purification" at bounding box center [185, 156] width 30 height 7
click at [135, 179] on button "Verify" at bounding box center [202, 183] width 256 height 9
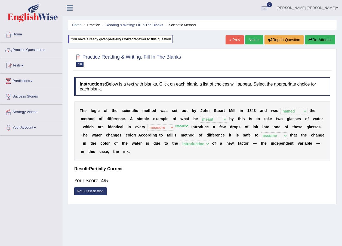
click at [247, 38] on link "Next »" at bounding box center [254, 39] width 18 height 9
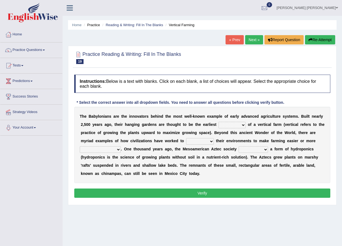
click at [219, 124] on select "prototype failure discredit protocol" at bounding box center [232, 125] width 27 height 7
click at [186, 140] on select "manipulate escape respect disarrange" at bounding box center [200, 141] width 28 height 7
click at [233, 142] on b "i" at bounding box center [233, 141] width 1 height 4
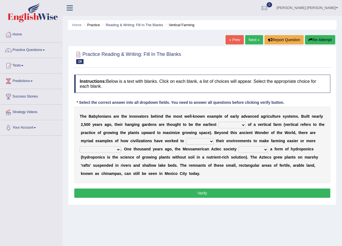
click at [239, 150] on select "domineered volunteered pioneered engineered" at bounding box center [253, 149] width 29 height 7
click at [316, 139] on b at bounding box center [317, 141] width 2 height 4
click at [121, 146] on select "productive constructive connective counterproductive" at bounding box center [100, 149] width 41 height 7
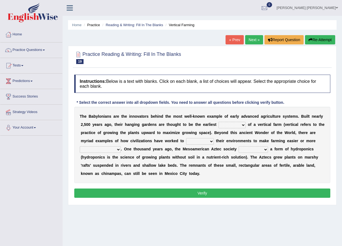
click at [213, 58] on div at bounding box center [202, 57] width 256 height 17
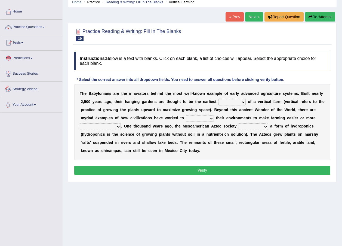
scroll to position [40, 0]
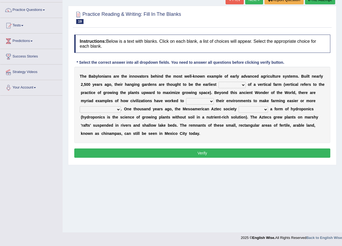
click at [219, 82] on select "prototype failure discredit protocol" at bounding box center [232, 85] width 27 height 7
click at [104, 87] on div "T h e B a b y l o n i a n s a r e t h e i n n o v a t o r s b e h i n d t h e m…" at bounding box center [202, 105] width 256 height 76
click at [219, 85] on select "prototype failure discredit protocol" at bounding box center [232, 85] width 27 height 7
select select "failure"
click at [219, 82] on select "prototype failure discredit protocol" at bounding box center [232, 85] width 27 height 7
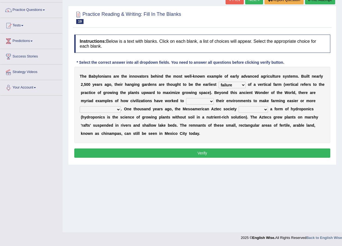
click at [186, 99] on select "manipulate escape respect disarrange" at bounding box center [200, 101] width 28 height 7
click at [186, 98] on select "manipulate escape respect disarrange" at bounding box center [200, 101] width 28 height 7
click at [186, 100] on select "manipulate escape respect disarrange" at bounding box center [200, 101] width 28 height 7
select select "respect"
click at [186, 98] on select "manipulate escape respect disarrange" at bounding box center [200, 101] width 28 height 7
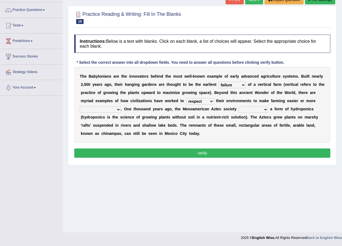
click at [121, 106] on select "productive constructive connective counterproductive" at bounding box center [100, 109] width 41 height 7
select select "constructive"
click at [121, 106] on select "productive constructive connective counterproductive" at bounding box center [100, 109] width 41 height 7
click at [239, 107] on select "domineered volunteered pioneered engineered" at bounding box center [253, 109] width 29 height 7
select select "engineered"
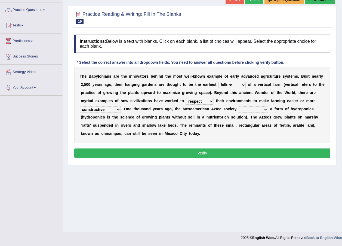
click at [239, 106] on select "domineered volunteered pioneered engineered" at bounding box center [253, 109] width 29 height 7
click at [183, 159] on div "Instructions: Below is a text with blanks. Click on each blank, a list of choic…" at bounding box center [202, 97] width 259 height 130
click at [184, 152] on button "Verify" at bounding box center [202, 152] width 256 height 9
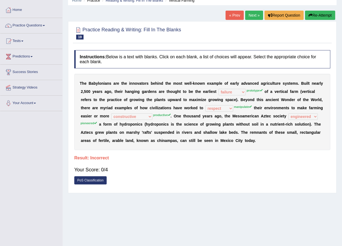
scroll to position [0, 0]
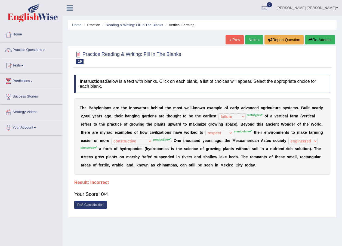
click at [318, 39] on button "Re-Attempt" at bounding box center [320, 39] width 30 height 9
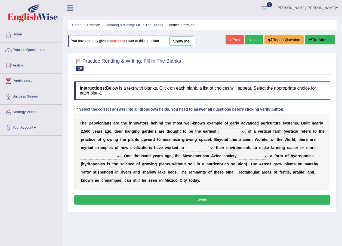
click at [159, 152] on div "T h e B a b y l o n i a n s a r e t h e i n n o v a t o r s b e h i n d t h e m…" at bounding box center [202, 151] width 256 height 76
click at [186, 148] on select "manipulate escape respect disarrange" at bounding box center [200, 148] width 28 height 7
select select "manipulate"
click at [186, 145] on select "manipulate escape respect disarrange" at bounding box center [200, 148] width 28 height 7
click at [219, 128] on select "prototype failure discredit protocol" at bounding box center [232, 131] width 27 height 7
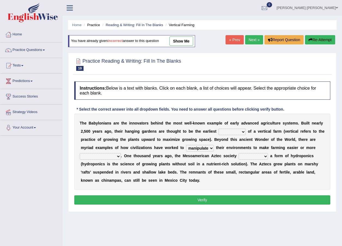
select select "prototype"
click at [219, 128] on select "prototype failure discredit protocol" at bounding box center [232, 131] width 27 height 7
click at [219, 131] on select "prototype failure discredit protocol" at bounding box center [232, 131] width 27 height 7
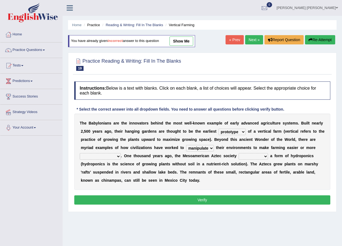
click at [219, 131] on select "prototype failure discredit protocol" at bounding box center [232, 131] width 27 height 7
click at [266, 145] on div "T h e B a b y l o n i a n s a r e t h e i n n o v a t o r s b e h i n d t h e m…" at bounding box center [202, 151] width 256 height 76
click at [121, 153] on select "productive constructive connective counterproductive" at bounding box center [100, 156] width 41 height 7
select select "productive"
click at [121, 153] on select "productive constructive connective counterproductive" at bounding box center [100, 156] width 41 height 7
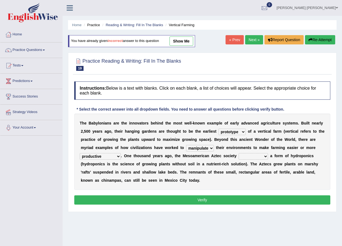
click at [239, 159] on select "domineered volunteered pioneered engineered" at bounding box center [253, 156] width 29 height 7
select select "volunteered"
click at [239, 153] on select "domineered volunteered pioneered engineered" at bounding box center [253, 156] width 29 height 7
click at [202, 198] on button "Verify" at bounding box center [202, 199] width 256 height 9
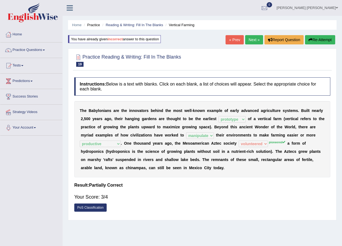
click at [256, 39] on link "Next »" at bounding box center [254, 39] width 18 height 9
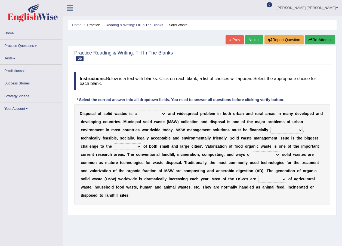
click at [149, 120] on b "i" at bounding box center [149, 121] width 1 height 4
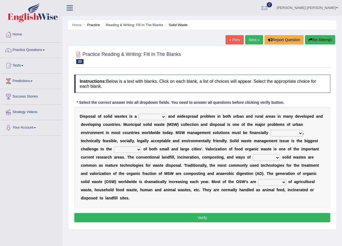
click at [144, 115] on select "slanting stinging stalling shafting" at bounding box center [152, 116] width 27 height 7
click at [210, 62] on div at bounding box center [202, 57] width 256 height 17
click at [252, 41] on link "Next »" at bounding box center [254, 39] width 18 height 9
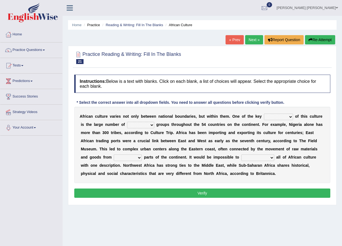
click at [127, 124] on select "ethic ethnic eugenic epic" at bounding box center [140, 125] width 27 height 7
click at [136, 95] on div "Instructions: Below is a text with blanks. Click on each blank, a list of choic…" at bounding box center [202, 137] width 259 height 130
click at [24, 33] on link "Home" at bounding box center [31, 34] width 62 height 14
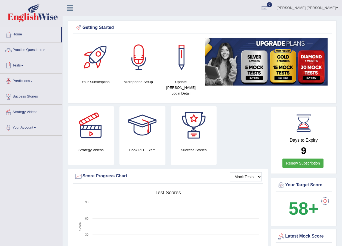
click at [25, 64] on link "Tests" at bounding box center [31, 65] width 62 height 14
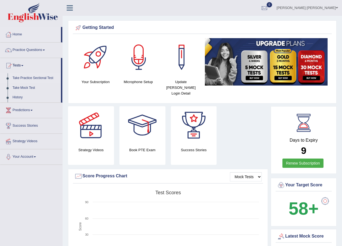
click at [33, 79] on link "Take Practice Sectional Test" at bounding box center [35, 78] width 51 height 10
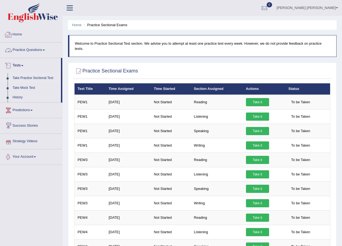
click at [17, 34] on link "Home" at bounding box center [31, 34] width 62 height 14
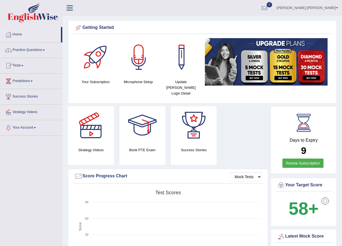
click at [26, 49] on link "Practice Questions" at bounding box center [31, 49] width 62 height 14
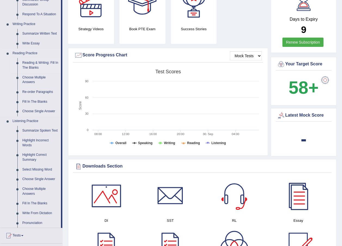
scroll to position [136, 0]
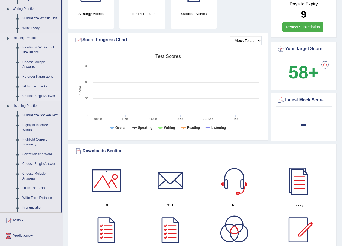
click at [31, 93] on link "Choose Single Answer" at bounding box center [40, 96] width 41 height 10
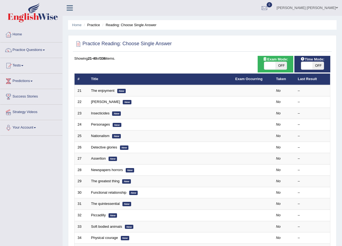
scroll to position [115, 0]
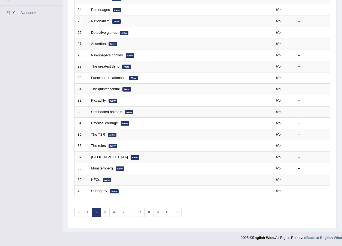
click at [154, 210] on link "9" at bounding box center [157, 212] width 9 height 9
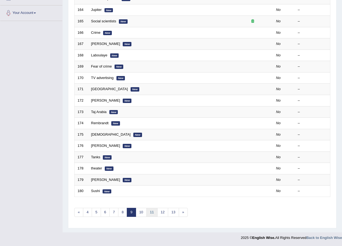
click at [150, 213] on link "11" at bounding box center [151, 212] width 11 height 9
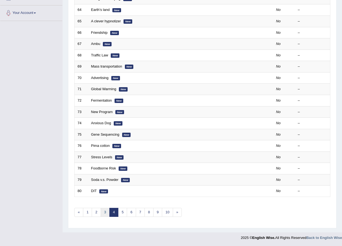
click at [105, 211] on link "3" at bounding box center [105, 212] width 9 height 9
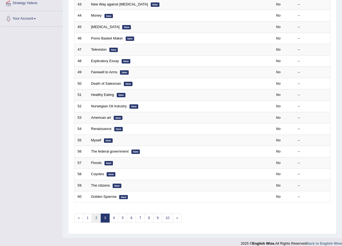
click at [97, 214] on link "2" at bounding box center [96, 217] width 9 height 9
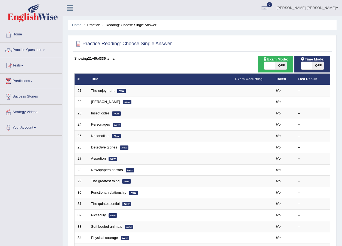
scroll to position [115, 0]
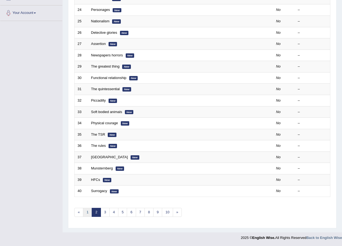
click at [86, 210] on link "1" at bounding box center [87, 212] width 9 height 9
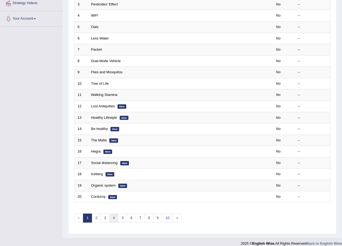
click at [112, 217] on link "4" at bounding box center [113, 217] width 9 height 9
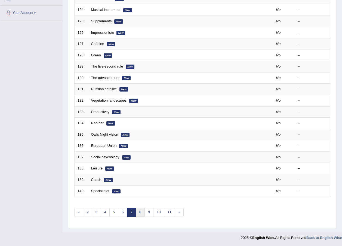
click at [140, 212] on link "8" at bounding box center [140, 212] width 9 height 9
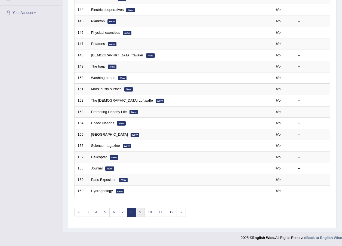
click at [138, 212] on link "9" at bounding box center [140, 212] width 9 height 9
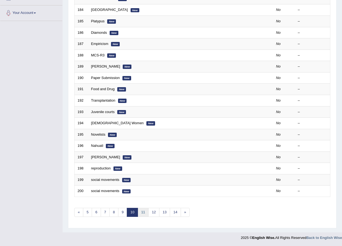
scroll to position [115, 0]
click at [143, 212] on link "11" at bounding box center [143, 212] width 11 height 9
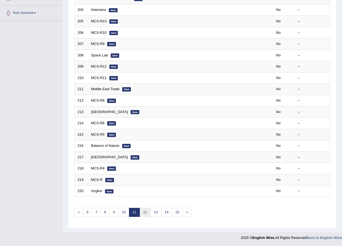
click at [143, 211] on link "12" at bounding box center [145, 212] width 11 height 9
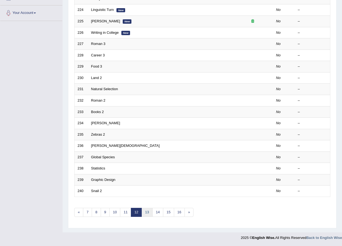
click at [143, 211] on link "13" at bounding box center [147, 212] width 11 height 9
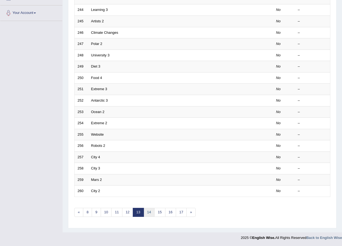
click at [145, 213] on link "14" at bounding box center [149, 212] width 11 height 9
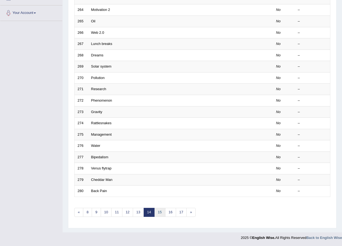
click at [158, 214] on link "15" at bounding box center [159, 212] width 11 height 9
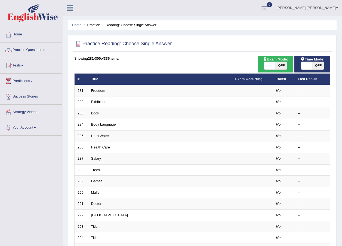
scroll to position [115, 0]
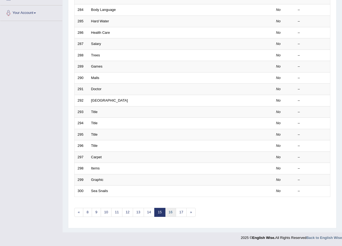
drag, startPoint x: 0, startPoint y: 0, endPoint x: 171, endPoint y: 211, distance: 271.7
click at [171, 211] on link "16" at bounding box center [170, 212] width 11 height 9
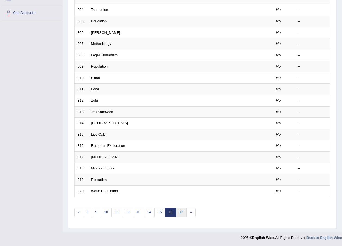
click at [184, 213] on link "17" at bounding box center [181, 212] width 11 height 9
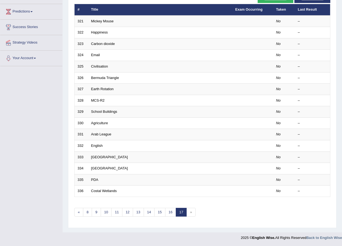
scroll to position [69, 0]
click at [193, 213] on span "»" at bounding box center [190, 212] width 9 height 9
click at [85, 212] on link "8" at bounding box center [87, 212] width 9 height 9
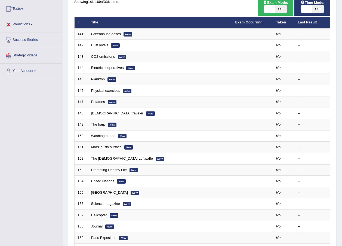
scroll to position [115, 0]
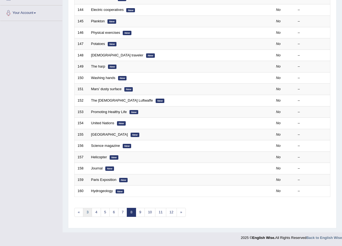
click at [87, 213] on link "3" at bounding box center [87, 212] width 9 height 9
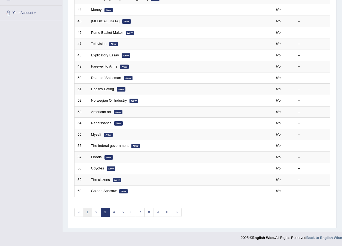
click at [87, 213] on link "1" at bounding box center [87, 212] width 9 height 9
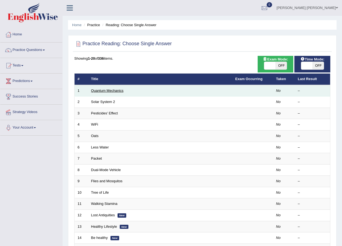
click at [106, 90] on link "Quantum Mechanics" at bounding box center [107, 90] width 32 height 4
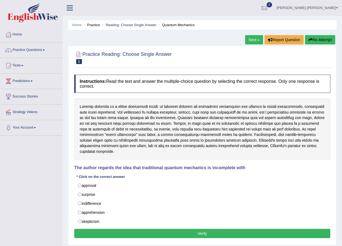
click at [250, 41] on link "Next »" at bounding box center [254, 39] width 18 height 9
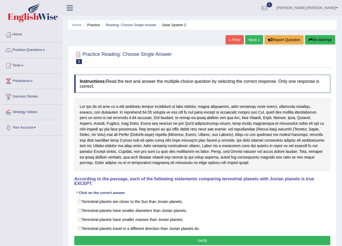
click at [255, 38] on link "Next »" at bounding box center [254, 39] width 18 height 9
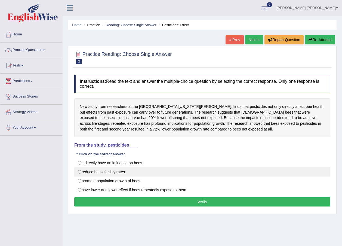
click at [82, 176] on label "reduce bees’ fertility rates." at bounding box center [202, 171] width 256 height 9
radio input "true"
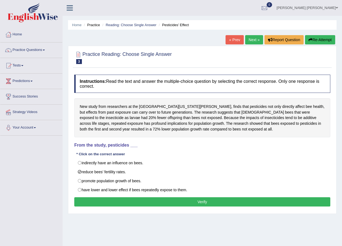
click at [116, 200] on button "Verify" at bounding box center [202, 201] width 256 height 9
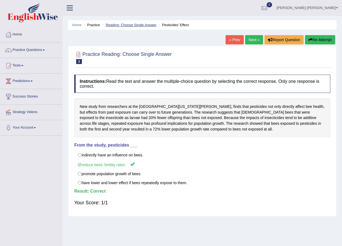
click at [113, 23] on link "Reading: Choose Single Answer" at bounding box center [131, 25] width 51 height 4
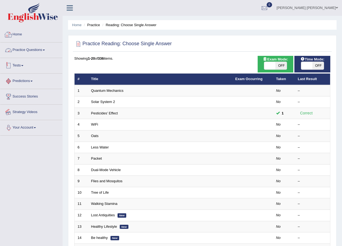
click at [28, 129] on link "Your Account" at bounding box center [31, 127] width 62 height 14
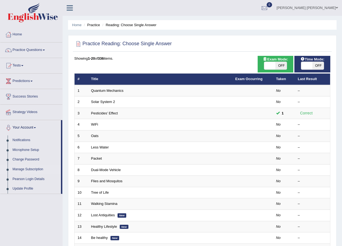
click at [29, 169] on link "Manage Subscription" at bounding box center [35, 169] width 51 height 10
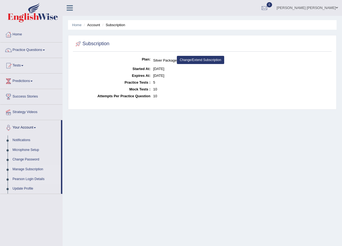
click at [27, 179] on link "Pearson Login Details" at bounding box center [35, 179] width 51 height 10
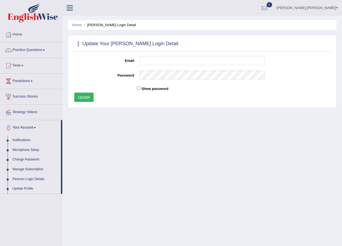
click at [26, 190] on link "Update Profile" at bounding box center [35, 189] width 51 height 10
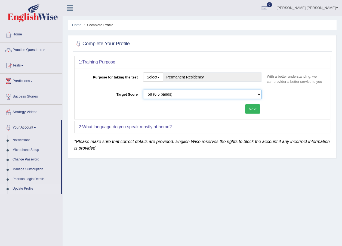
click at [162, 93] on select "Please select the correct value 50 (6 bands) 58 (6.5 bands) 65 (7 bands) 79 (8 …" at bounding box center [202, 94] width 118 height 9
click at [143, 90] on select "Please select the correct value 50 (6 bands) 58 (6.5 bands) 65 (7 bands) 79 (8 …" at bounding box center [202, 94] width 118 height 9
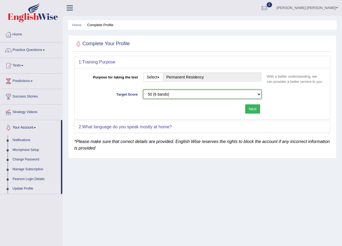
click at [161, 94] on select "Please select the correct value 50 (6 bands) 58 (6.5 bands) 65 (7 bands) 79 (8 …" at bounding box center [202, 94] width 118 height 9
select select "58"
click at [143, 90] on select "Please select the correct value 50 (6 bands) 58 (6.5 bands) 65 (7 bands) 79 (8 …" at bounding box center [202, 94] width 118 height 9
click at [134, 116] on div "Purpose for taking the test Select Student Visa Permanent Residency Nursing Oth…" at bounding box center [203, 93] width 256 height 51
click at [154, 75] on button "Select" at bounding box center [153, 76] width 20 height 9
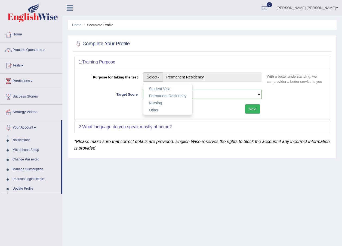
drag, startPoint x: 213, startPoint y: 106, endPoint x: 210, endPoint y: 105, distance: 3.2
click at [213, 106] on div "Next" at bounding box center [172, 109] width 186 height 11
click at [11, 32] on div at bounding box center [8, 34] width 8 height 8
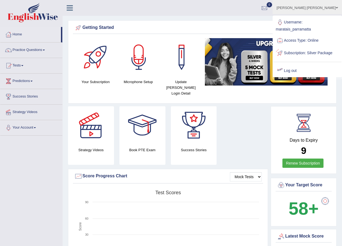
click at [301, 77] on link "Log out" at bounding box center [307, 70] width 68 height 13
